Goal: Task Accomplishment & Management: Use online tool/utility

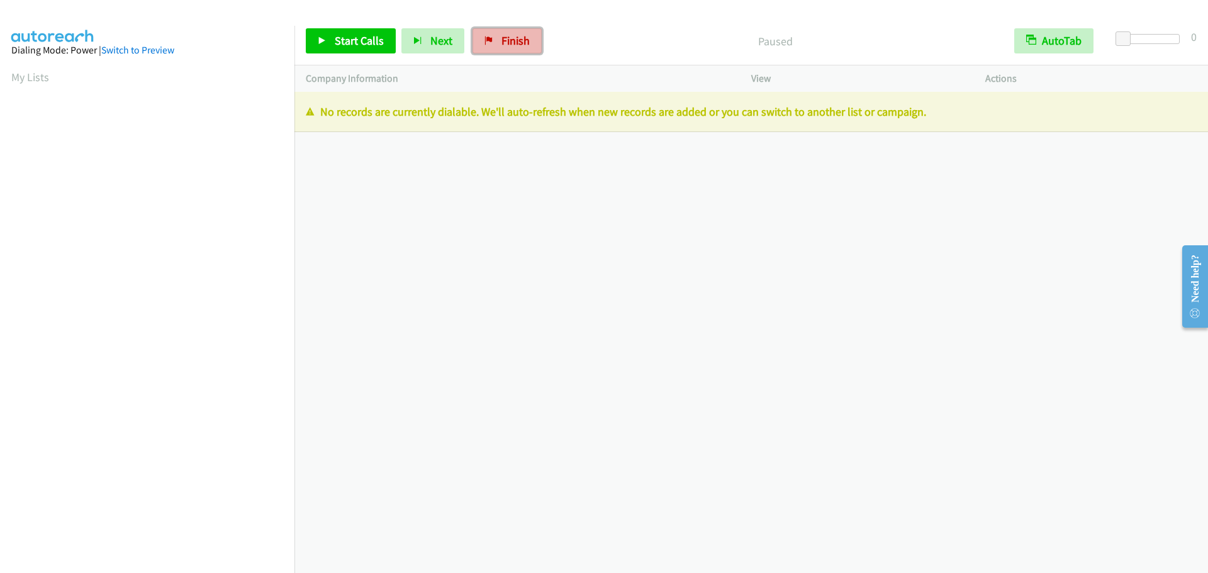
click at [515, 37] on span "Finish" at bounding box center [515, 40] width 28 height 14
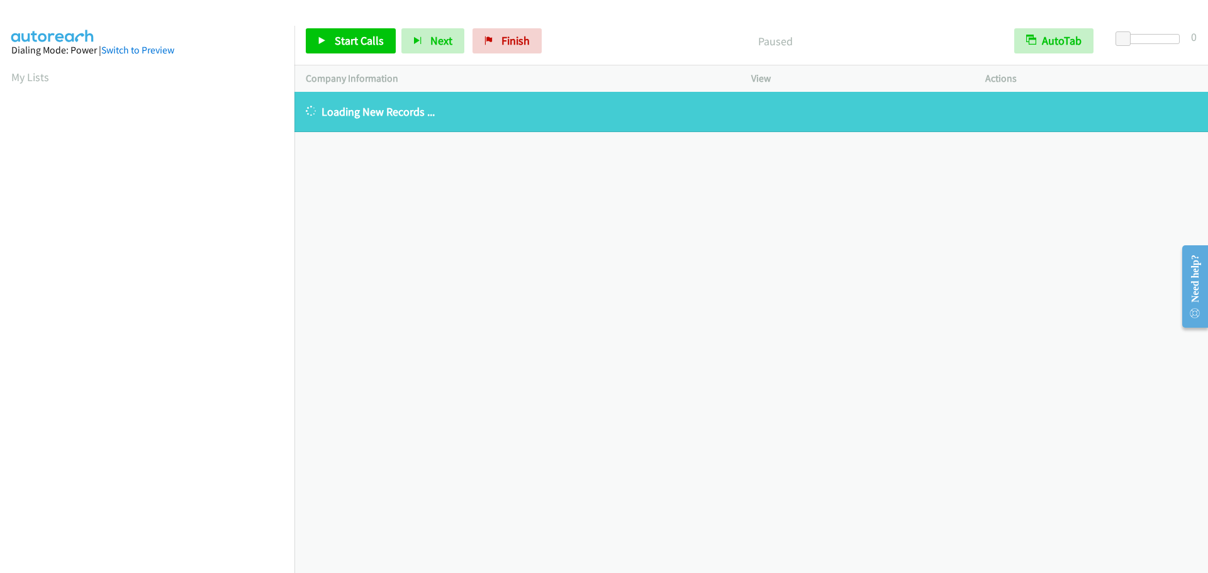
scroll to position [133, 0]
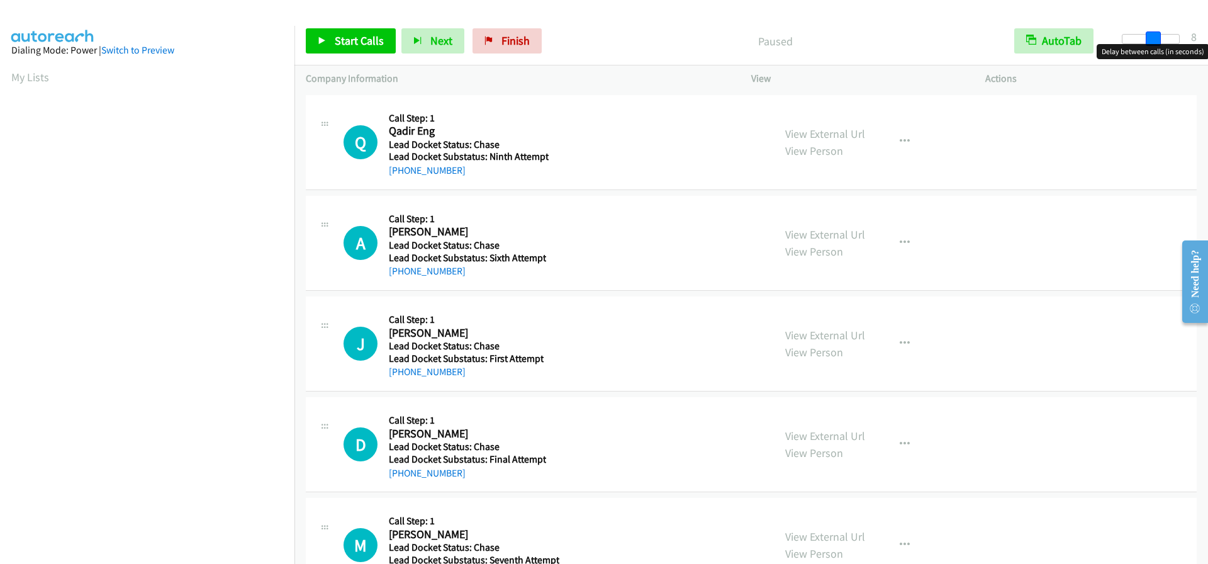
drag, startPoint x: 1125, startPoint y: 40, endPoint x: 1153, endPoint y: 44, distance: 28.6
click at [1153, 44] on body "Start Calls Pause Next Finish Paused AutoTab AutoTab 8 Company Information Info…" at bounding box center [604, 30] width 1208 height 60
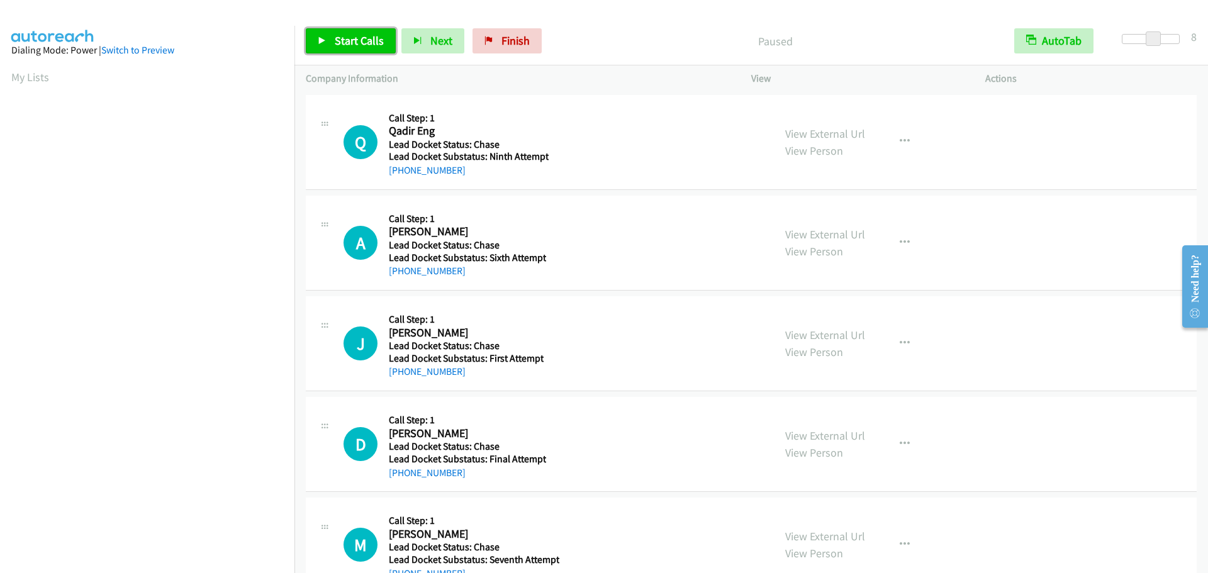
click at [352, 38] on span "Start Calls" at bounding box center [359, 40] width 49 height 14
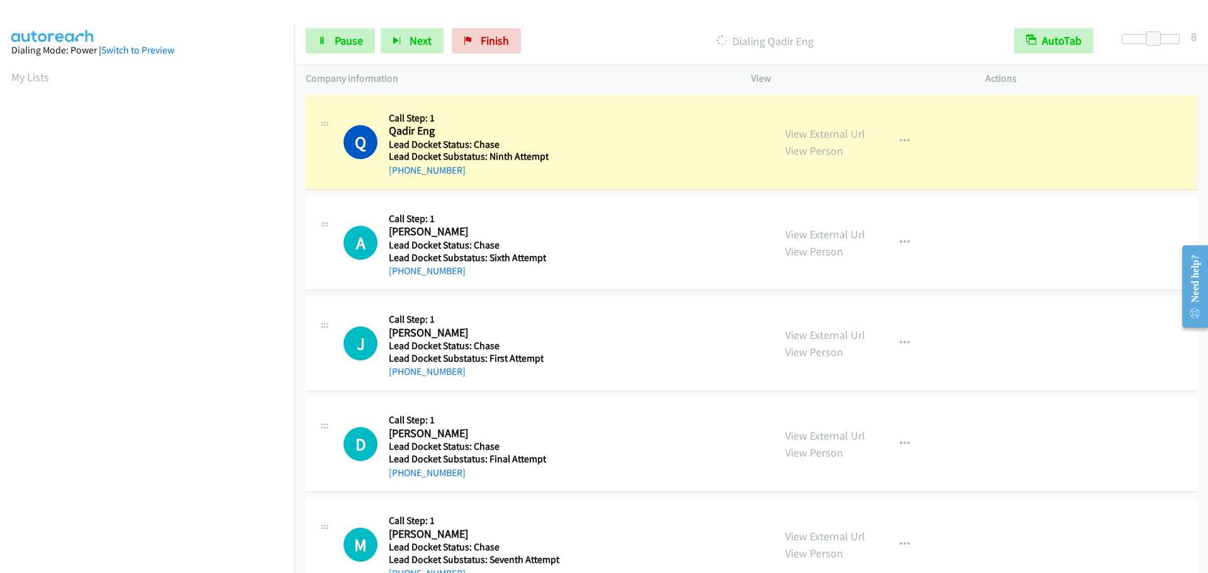
scroll to position [133, 0]
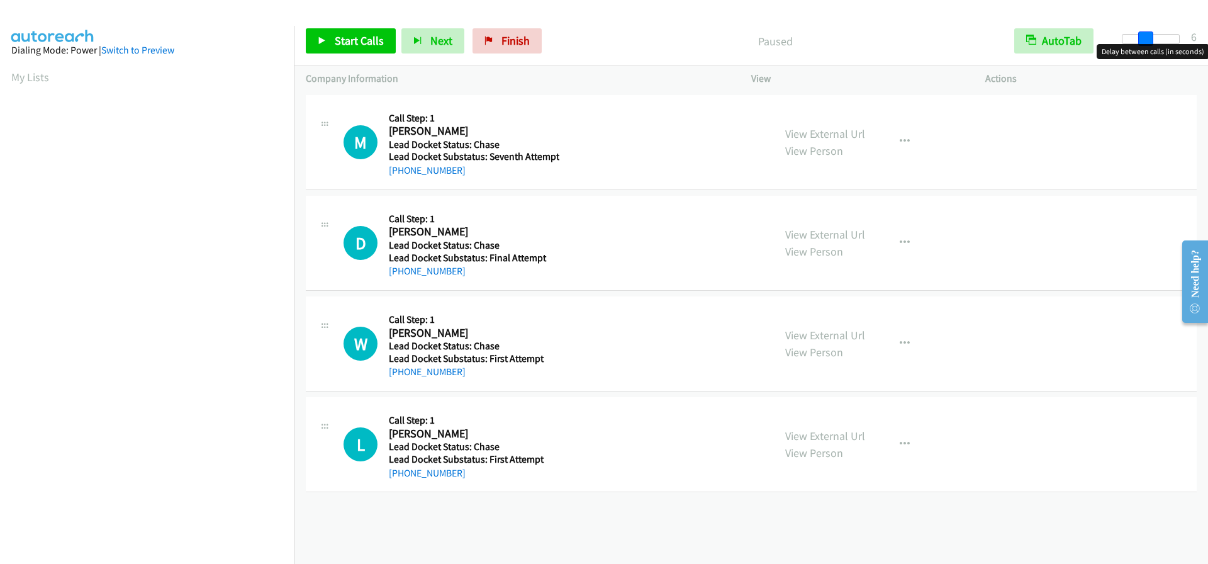
drag, startPoint x: 1123, startPoint y: 42, endPoint x: 1147, endPoint y: 43, distance: 23.9
click at [1147, 43] on span at bounding box center [1145, 38] width 15 height 15
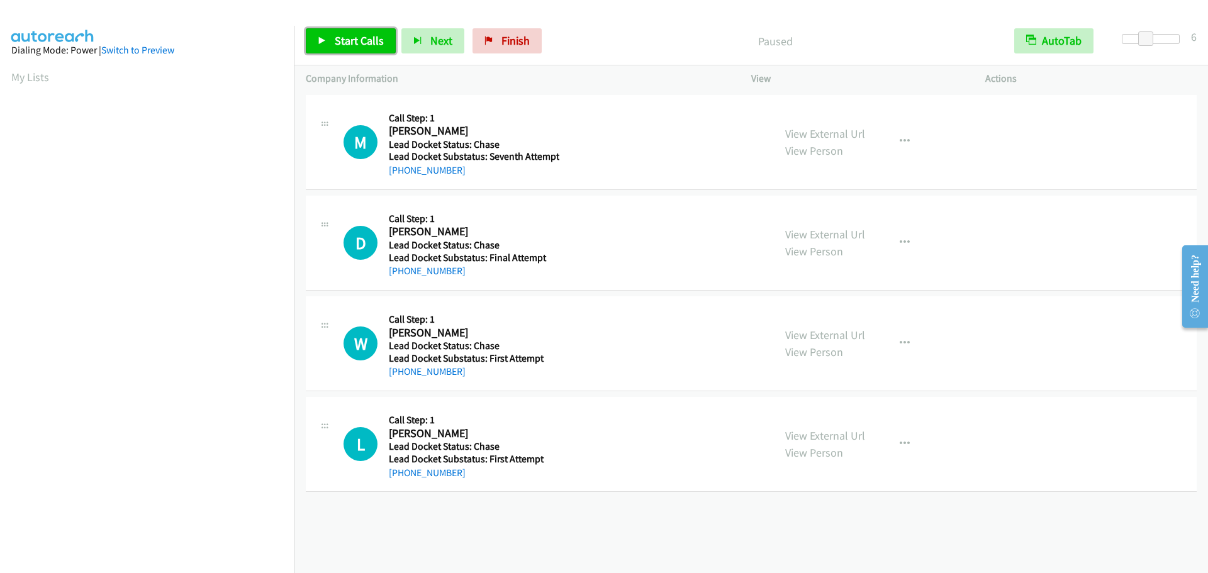
click at [350, 42] on span "Start Calls" at bounding box center [359, 40] width 49 height 14
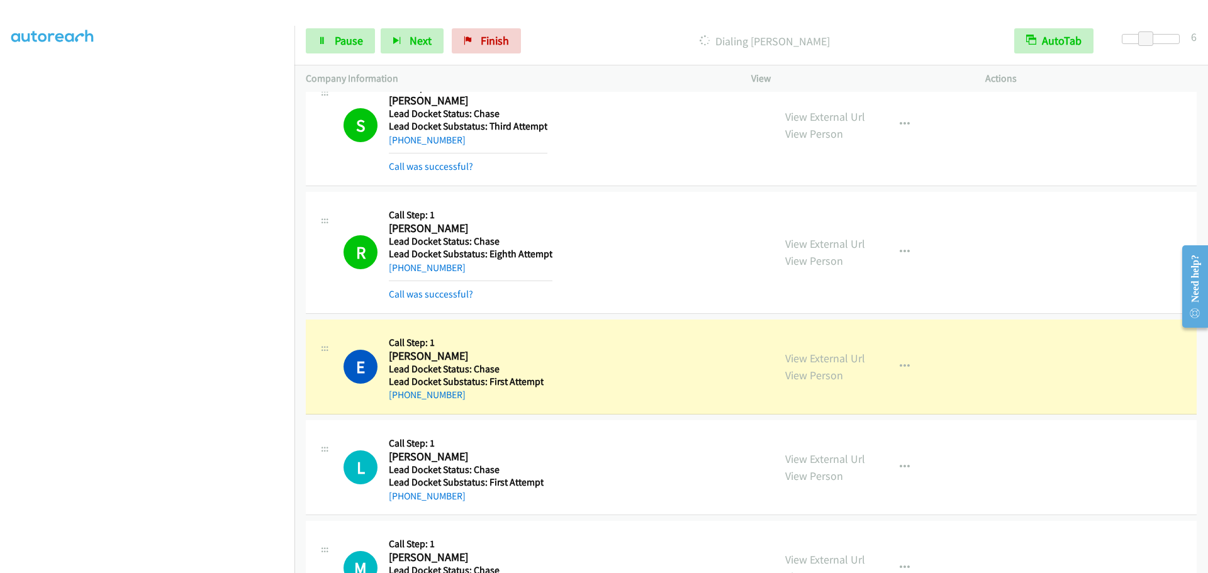
scroll to position [1042, 0]
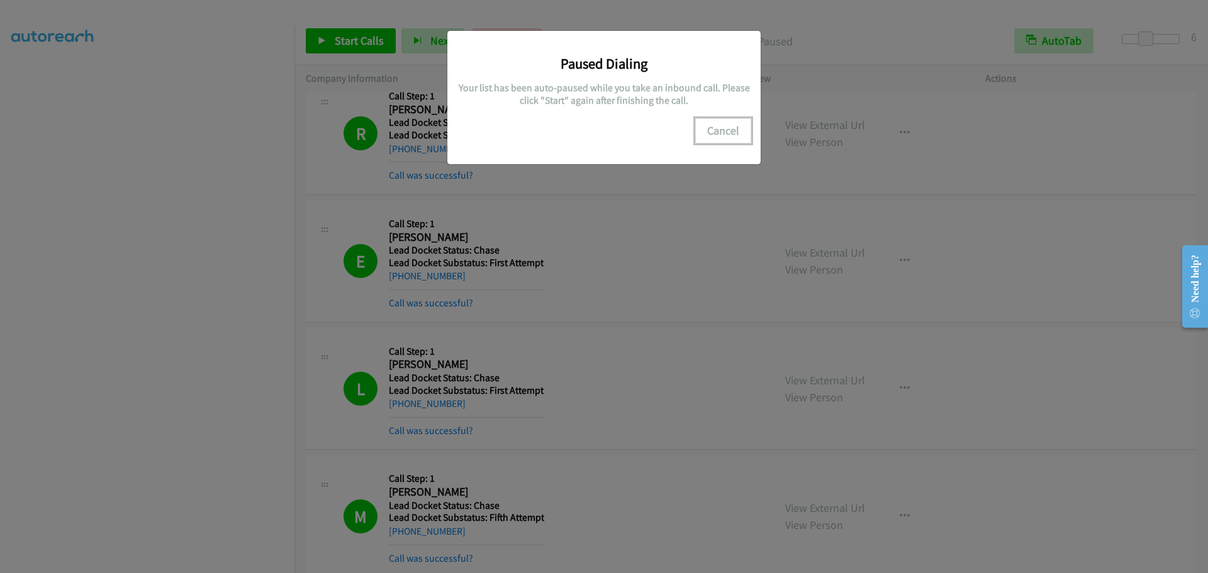
click at [733, 131] on button "Cancel" at bounding box center [723, 130] width 56 height 25
click at [352, 37] on div "Paused Dialing Your list has been auto-paused while you take an inbound call. P…" at bounding box center [604, 292] width 1208 height 562
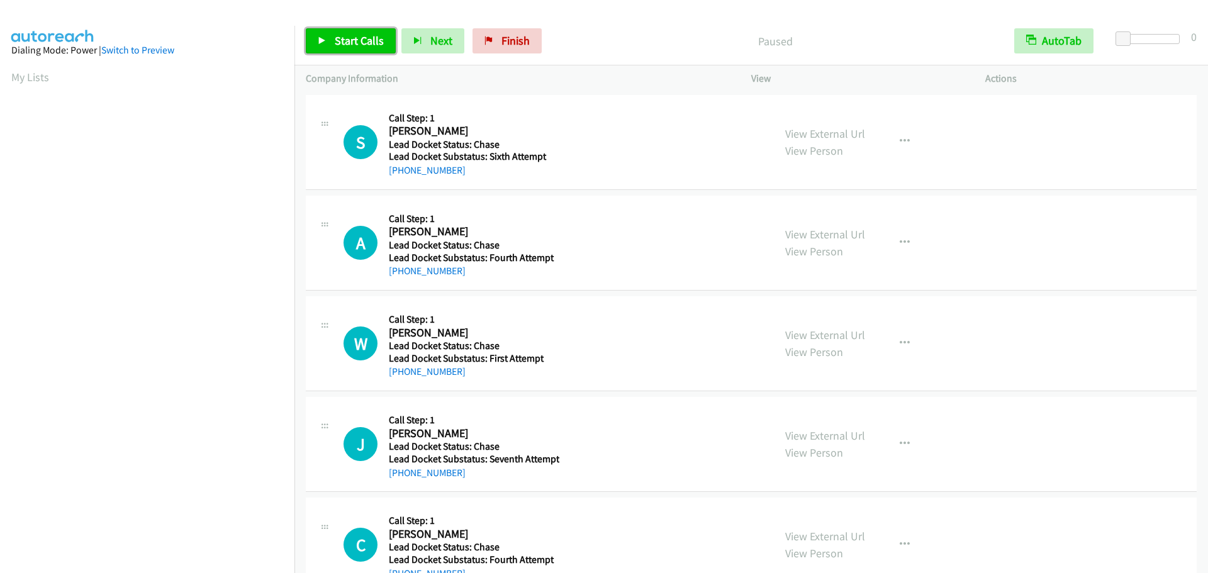
click at [357, 47] on span "Start Calls" at bounding box center [359, 40] width 49 height 14
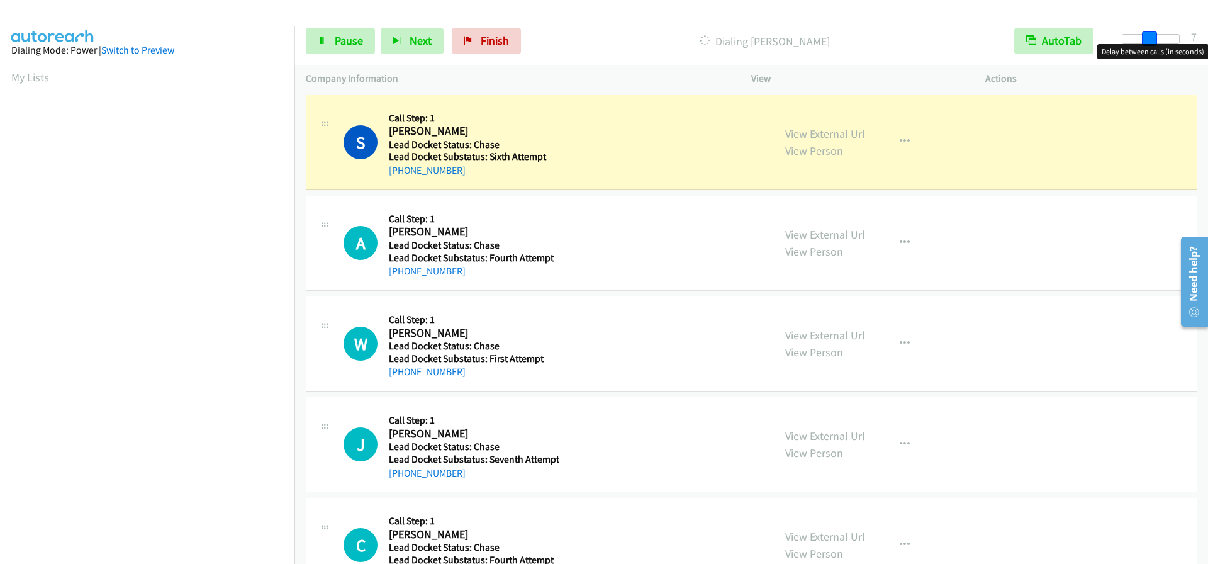
drag, startPoint x: 1118, startPoint y: 42, endPoint x: 1143, endPoint y: 43, distance: 24.6
click at [1143, 43] on span at bounding box center [1149, 38] width 15 height 15
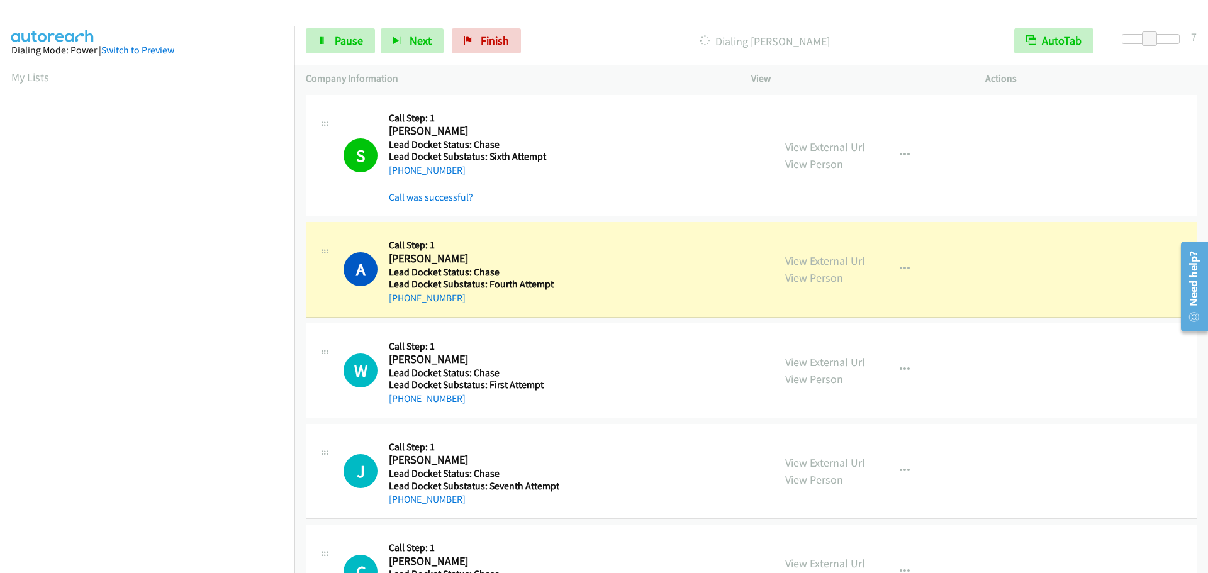
scroll to position [133, 0]
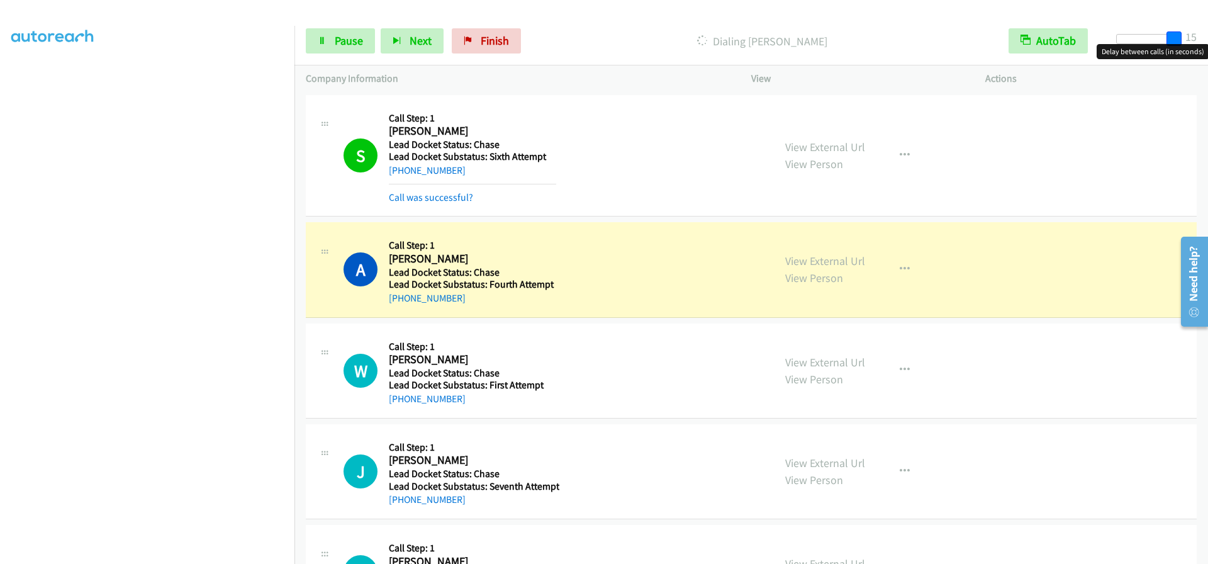
drag, startPoint x: 1146, startPoint y: 35, endPoint x: 1207, endPoint y: 36, distance: 61.0
click at [1207, 36] on div "Start Calls Pause Next Finish Dialing [PERSON_NAME] AutoTab AutoTab 15" at bounding box center [750, 41] width 913 height 48
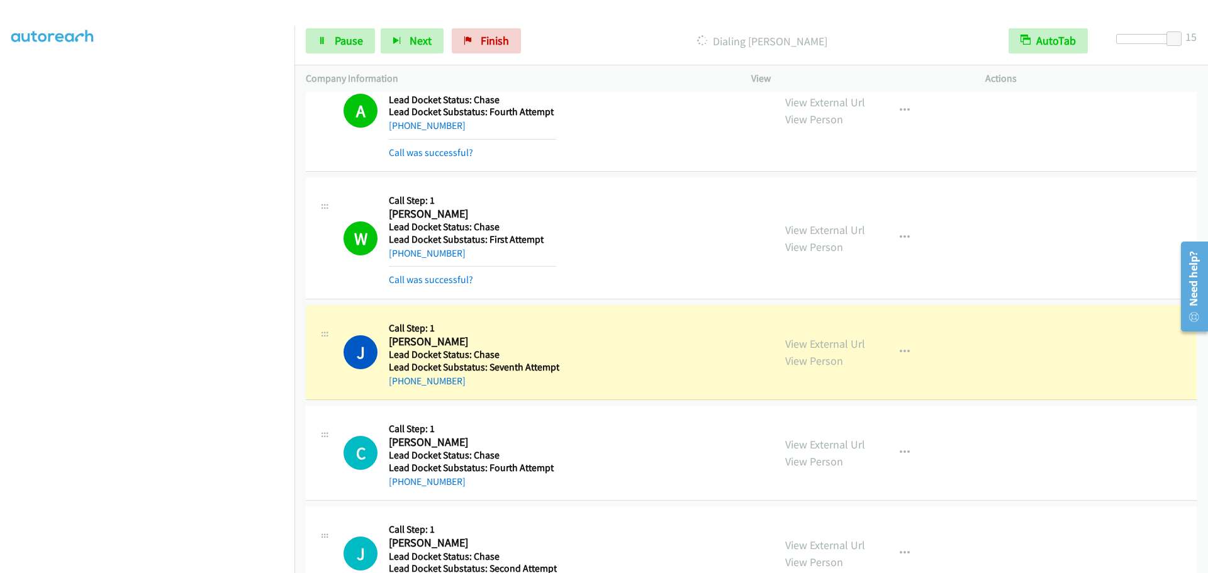
scroll to position [189, 0]
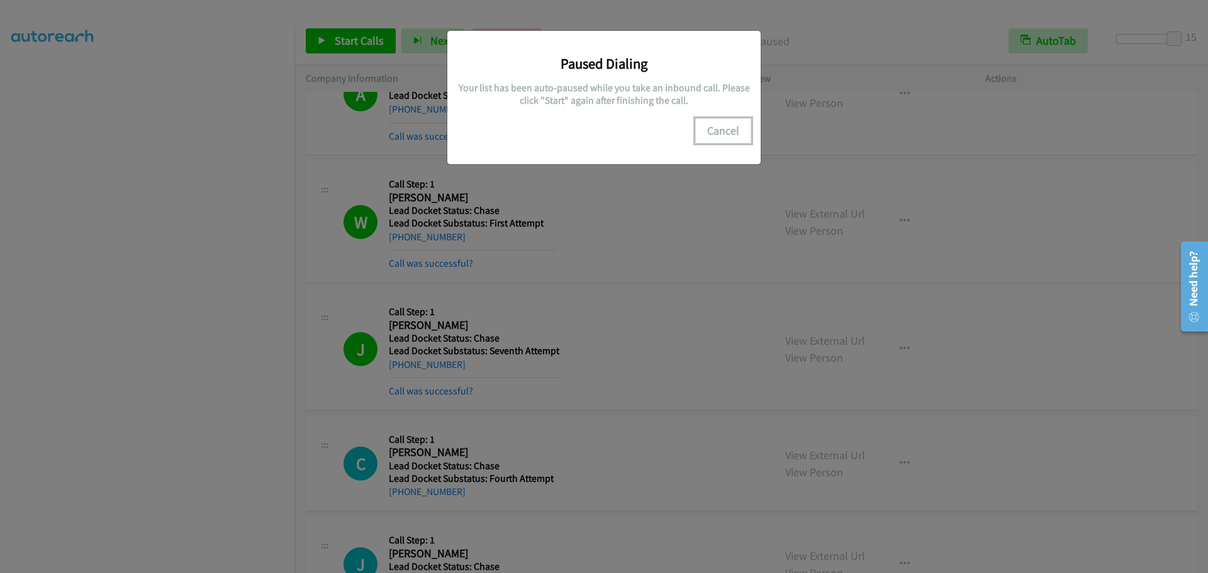
click at [723, 131] on button "Cancel" at bounding box center [723, 130] width 56 height 25
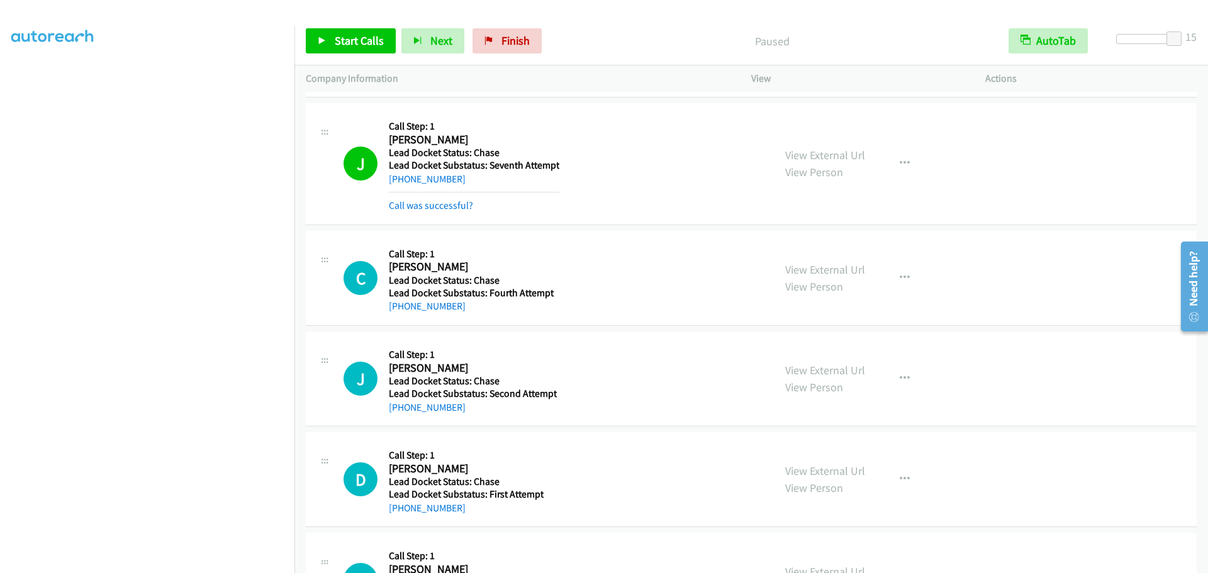
scroll to position [377, 0]
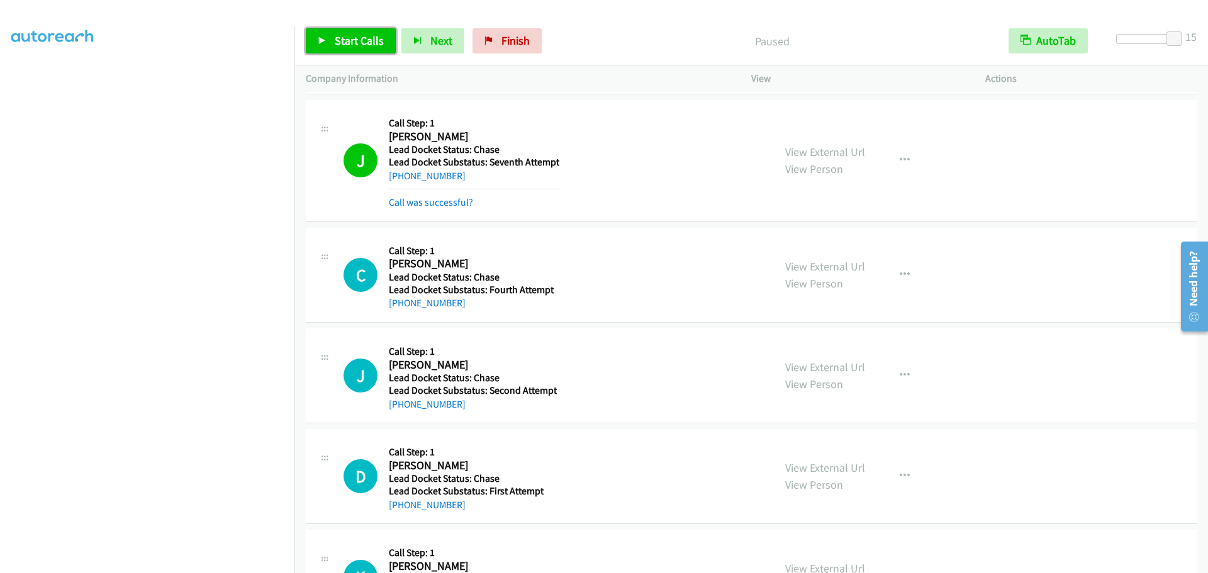
click at [368, 39] on span "Start Calls" at bounding box center [359, 40] width 49 height 14
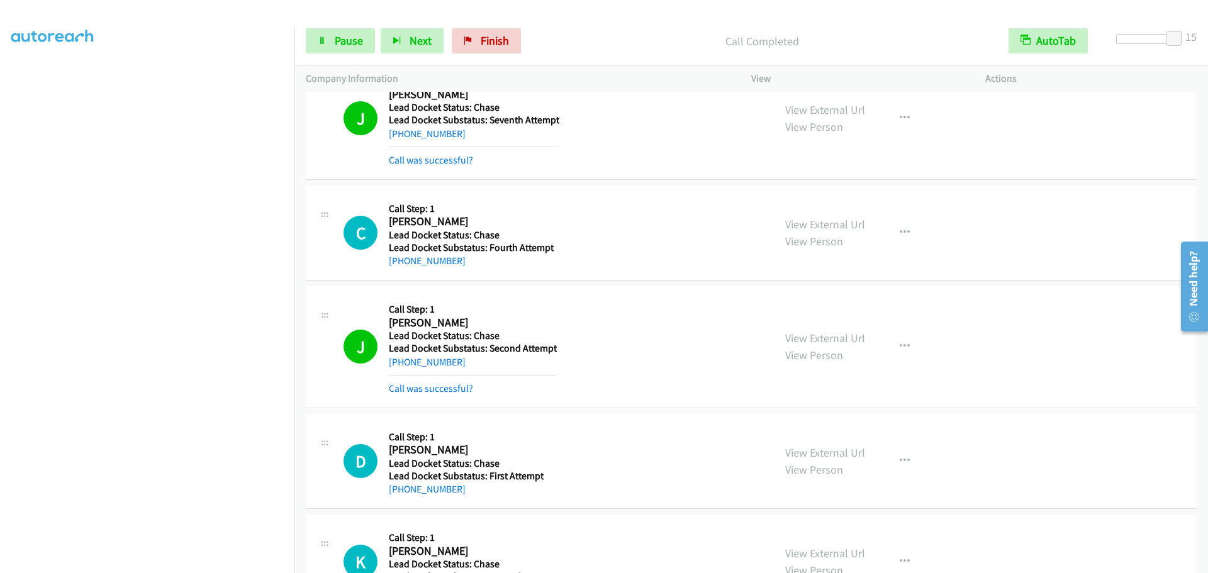
scroll to position [475, 0]
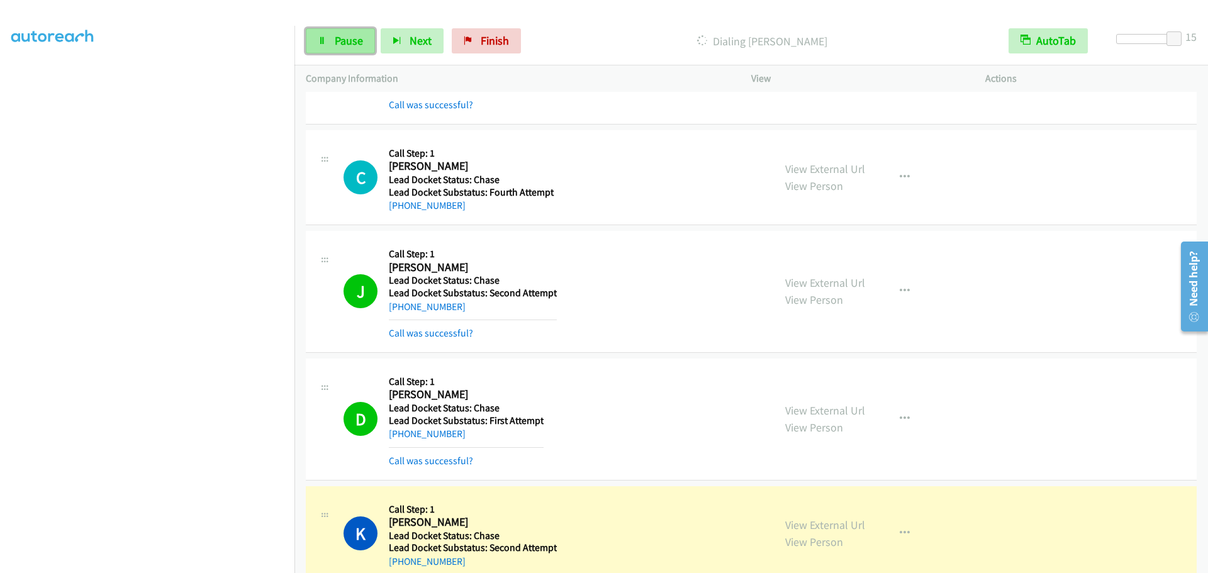
click at [340, 46] on span "Pause" at bounding box center [349, 40] width 28 height 14
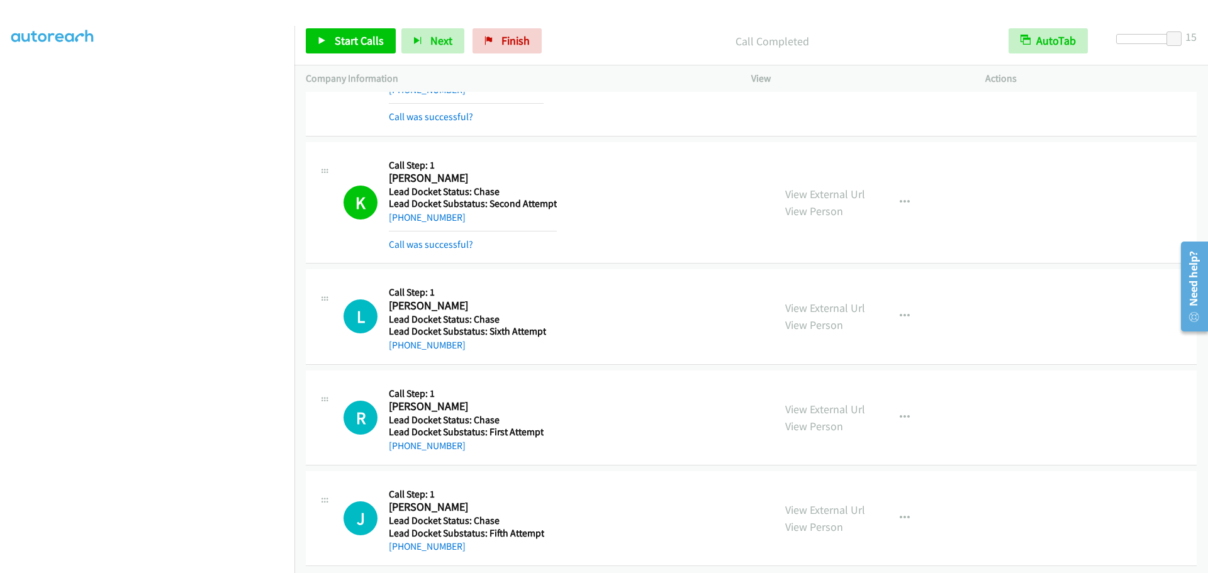
scroll to position [830, 0]
click at [340, 42] on span "Start Calls" at bounding box center [359, 40] width 49 height 14
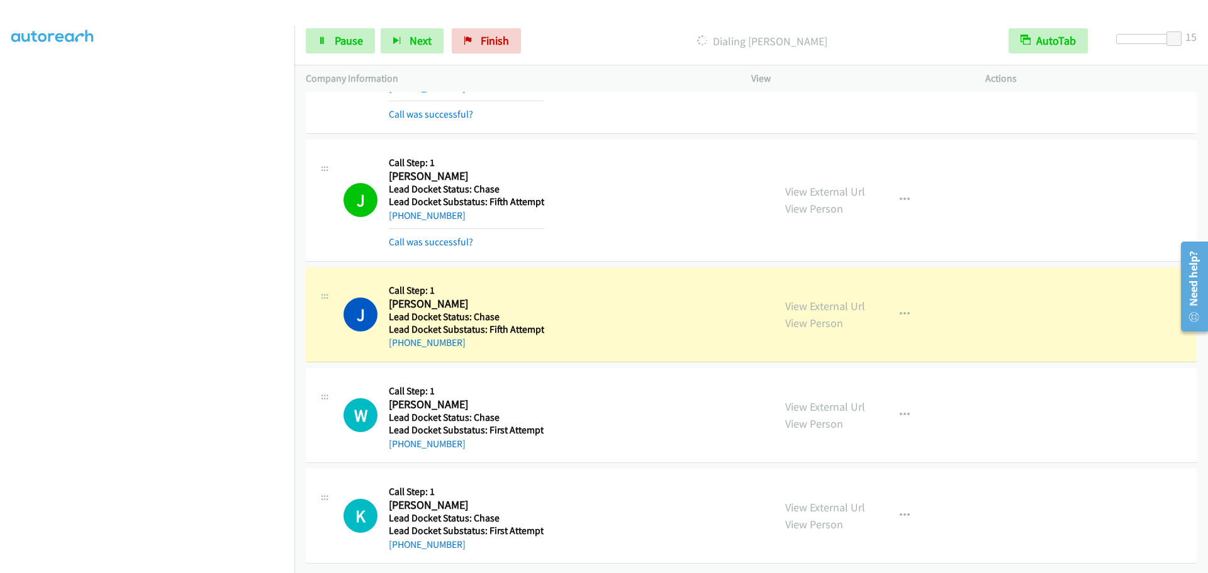
scroll to position [1213, 0]
